Goal: Information Seeking & Learning: Learn about a topic

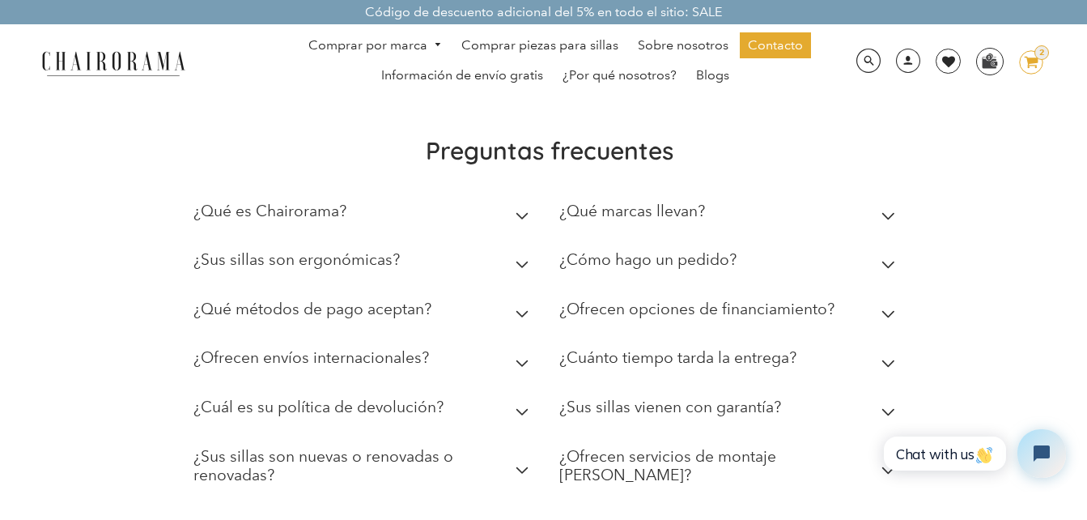
scroll to position [728, 0]
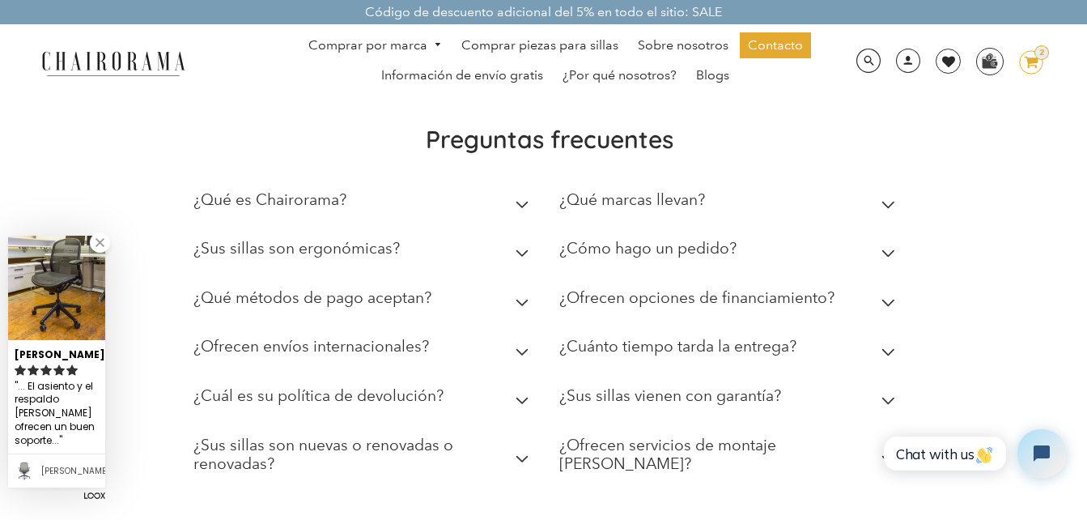
click at [422, 350] on h2 "¿Ofrecen envíos internacionales?" at bounding box center [310, 346] width 235 height 19
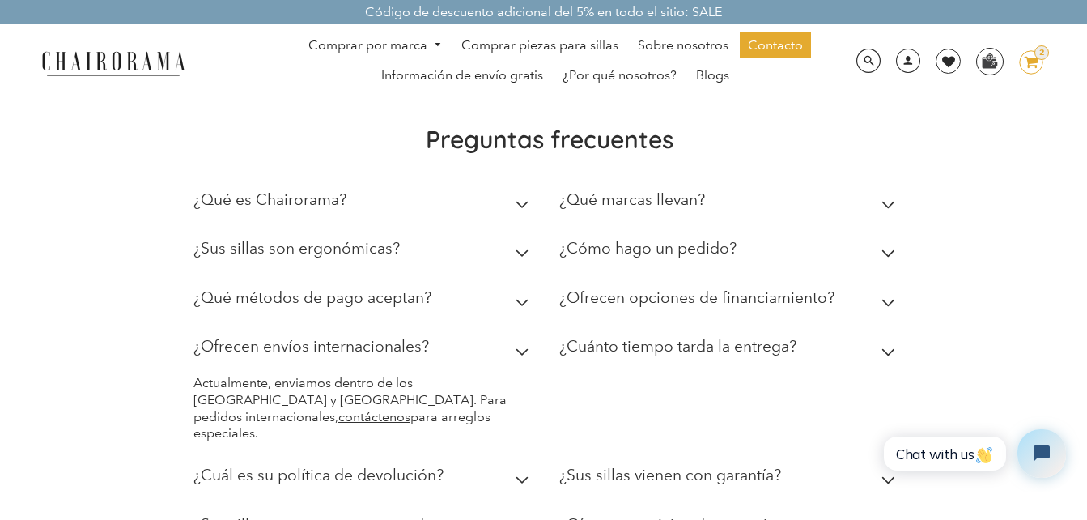
click at [888, 199] on summary "¿Qué marcas llevan?" at bounding box center [730, 203] width 342 height 49
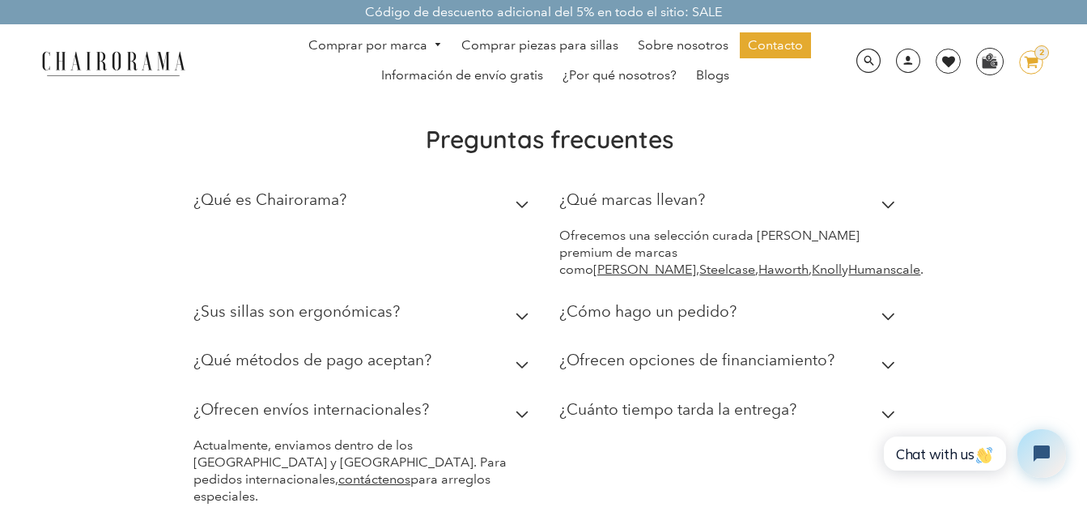
click at [442, 42] on span "Navegación de escritorio" at bounding box center [434, 45] width 15 height 11
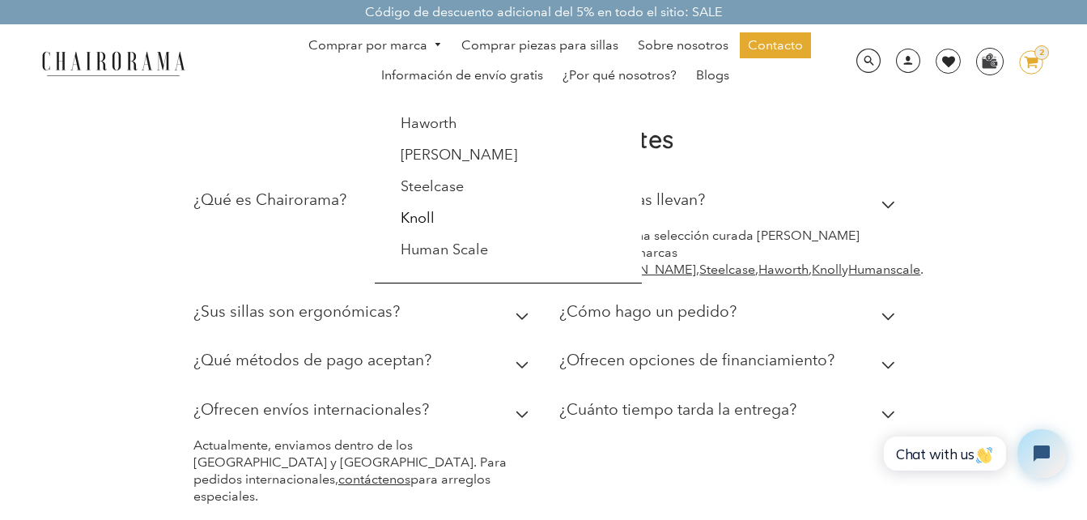
click at [1037, 66] on icon at bounding box center [1031, 62] width 14 height 11
